Goal: Obtain resource: Obtain resource

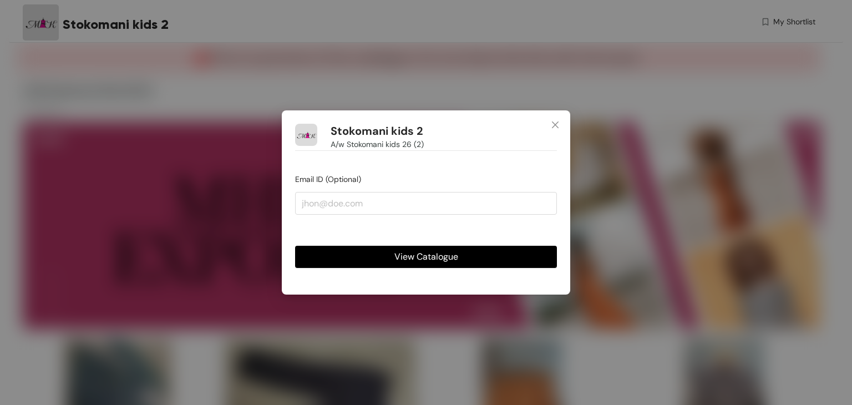
click at [408, 258] on span "View Catalogue" at bounding box center [426, 256] width 64 height 14
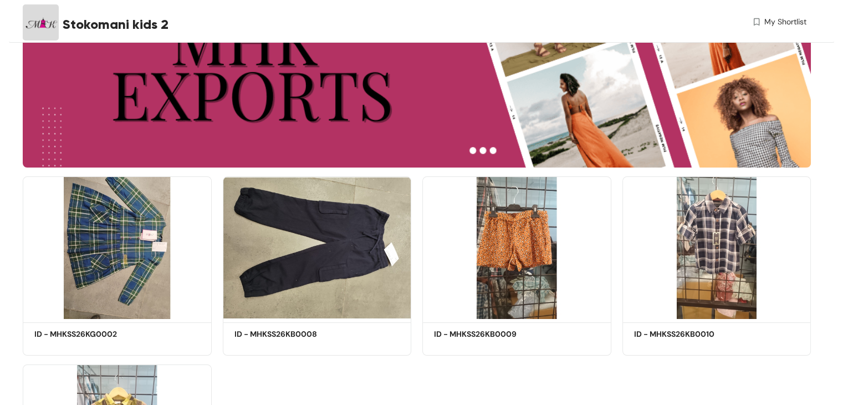
scroll to position [160, 0]
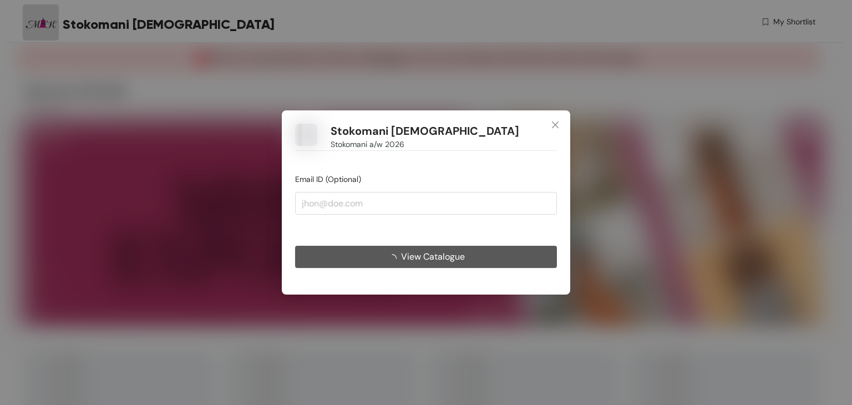
drag, startPoint x: 595, startPoint y: 266, endPoint x: 384, endPoint y: 245, distance: 212.3
click at [384, 245] on div "Stokomani ladies Stokomani a/w 2026 Email ID (Optional) View Catalogue" at bounding box center [426, 202] width 852 height 405
click at [402, 251] on span "View Catalogue" at bounding box center [433, 256] width 64 height 14
click at [419, 254] on span "View Catalogue" at bounding box center [433, 256] width 64 height 14
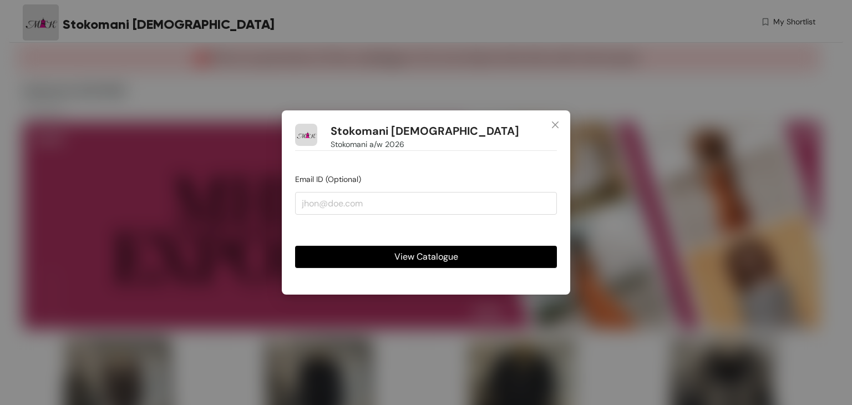
click at [419, 254] on span "View Catalogue" at bounding box center [426, 256] width 64 height 14
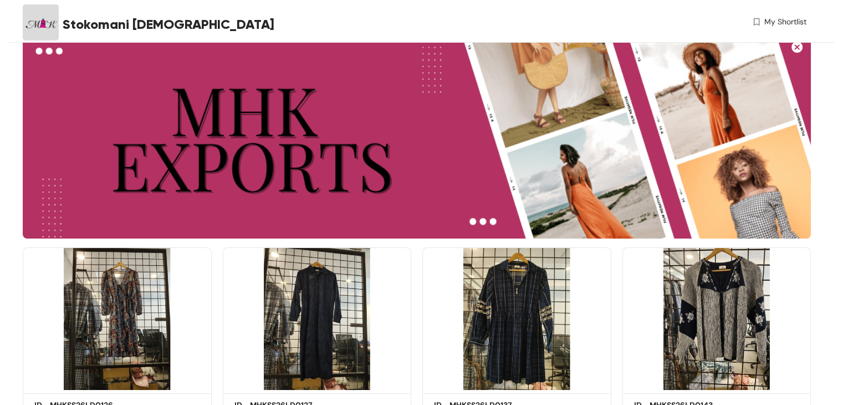
scroll to position [55, 0]
